Goal: Check status: Check status

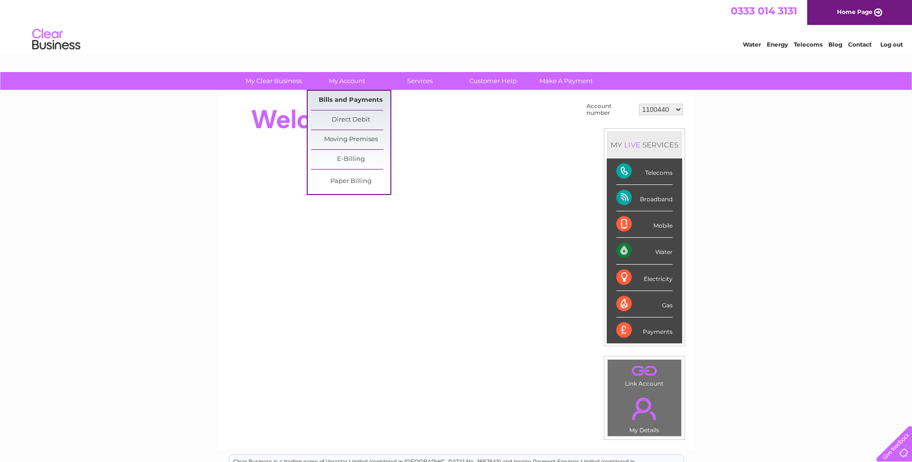
click at [331, 99] on link "Bills and Payments" at bounding box center [350, 100] width 79 height 19
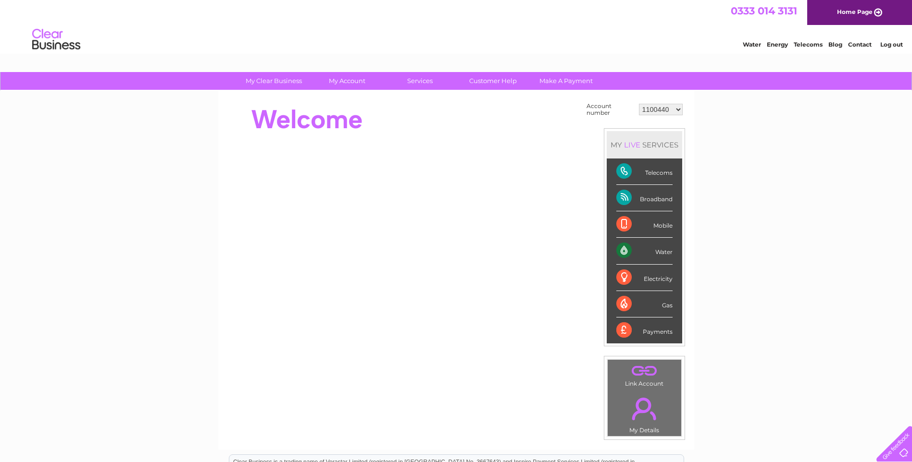
click at [677, 110] on select "1100440 30313152" at bounding box center [661, 110] width 44 height 12
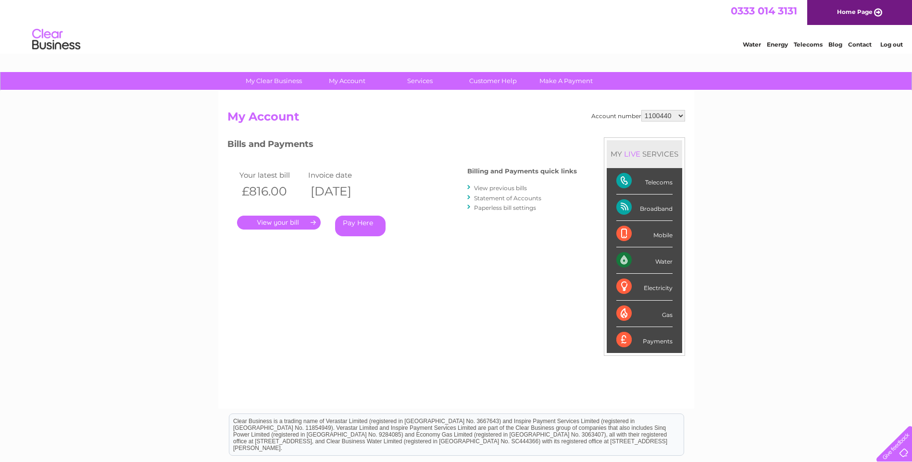
click at [681, 115] on select "1100440 30313152" at bounding box center [663, 116] width 44 height 12
click at [430, 267] on div "Account number 1100440 30313152 My Account MY LIVE SERVICES Telecoms Broadband …" at bounding box center [455, 254] width 457 height 289
click at [289, 223] on link "." at bounding box center [279, 223] width 84 height 14
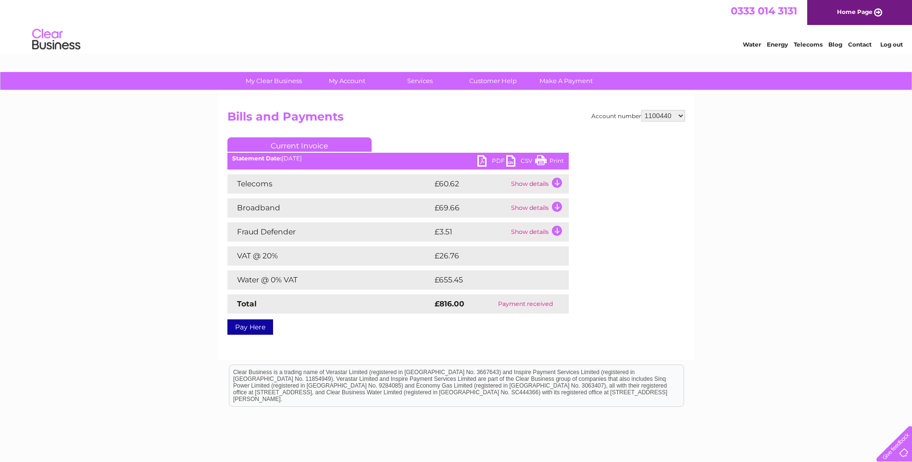
click at [681, 118] on select "1100440 30313152" at bounding box center [663, 116] width 44 height 12
select select "30313152"
click at [641, 110] on select "1100440 30313152" at bounding box center [663, 116] width 44 height 12
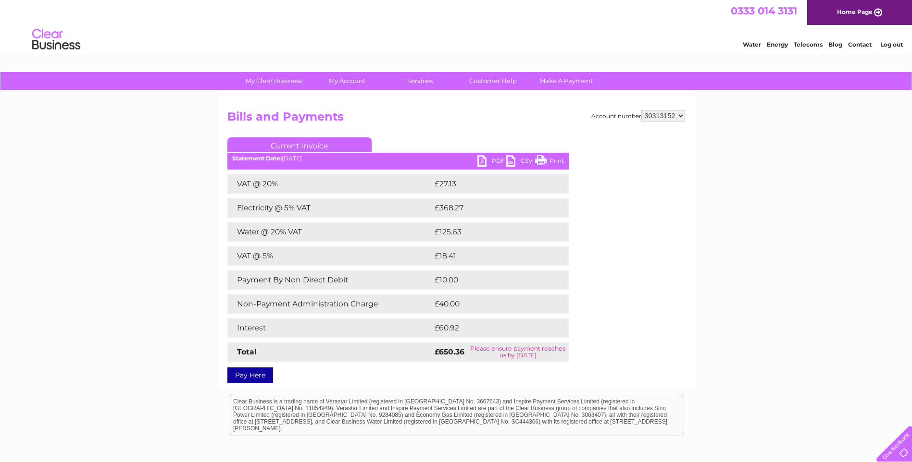
click at [653, 308] on div "Account number 1100440 30313152 Bills and Payments Current Invoice PDF CSV Print" at bounding box center [455, 245] width 457 height 270
